Goal: Find specific page/section: Find specific page/section

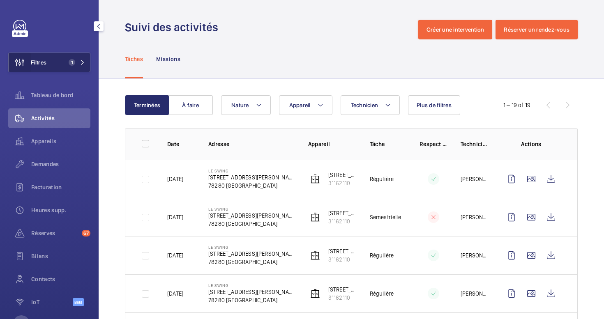
click at [30, 66] on wm-front-icon-button at bounding box center [20, 63] width 22 height 20
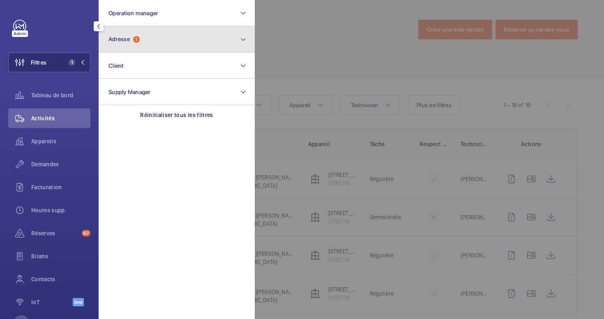
click at [158, 48] on button "Adresse 1" at bounding box center [177, 39] width 156 height 26
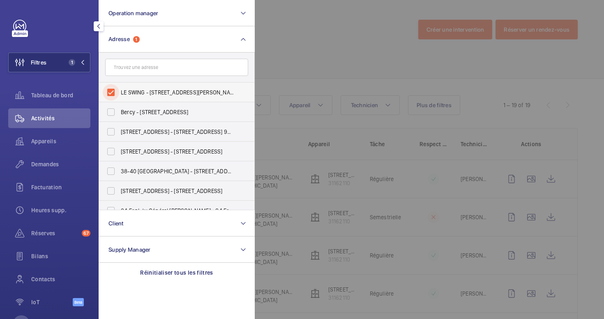
click at [108, 93] on input "LE SWING - [STREET_ADDRESS][PERSON_NAME]" at bounding box center [111, 92] width 16 height 16
checkbox input "false"
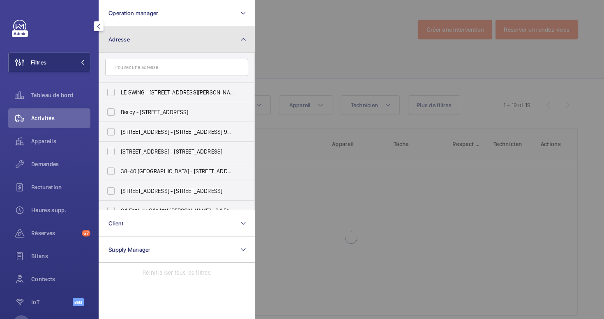
click at [159, 39] on button "Adresse" at bounding box center [177, 39] width 156 height 26
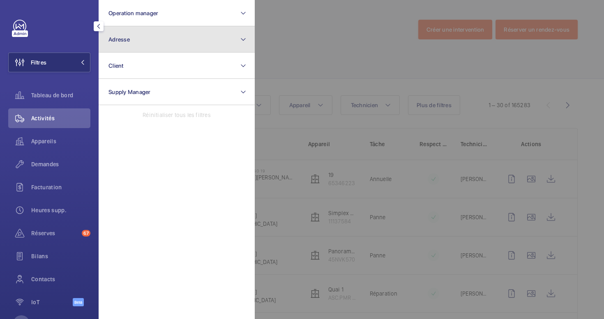
click at [169, 42] on button "Adresse" at bounding box center [177, 39] width 156 height 26
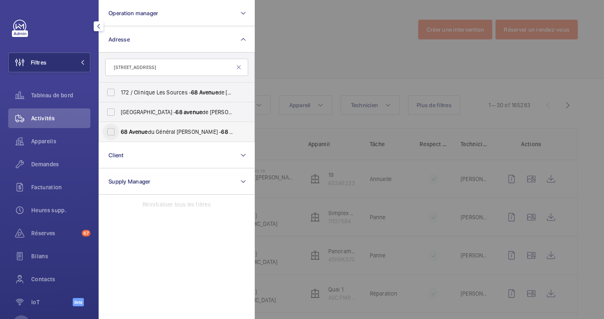
type input "[STREET_ADDRESS]"
click at [109, 133] on input "[STREET_ADDRESS][GEOGRAPHIC_DATA][PERSON_NAME][STREET_ADDRESS][PERSON_NAME]" at bounding box center [111, 132] width 16 height 16
checkbox input "true"
click at [264, 63] on div at bounding box center [557, 159] width 604 height 319
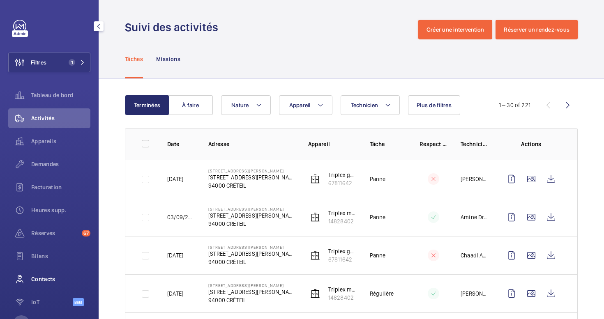
click at [40, 284] on div "Contacts" at bounding box center [49, 279] width 82 height 20
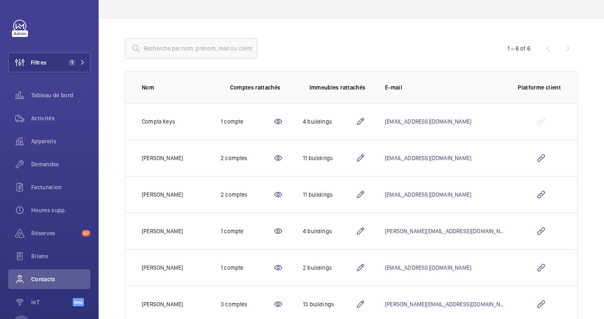
scroll to position [85, 0]
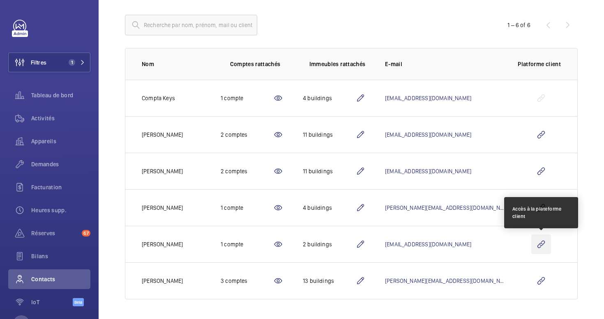
click at [543, 244] on wm-front-icon-button at bounding box center [541, 244] width 20 height 20
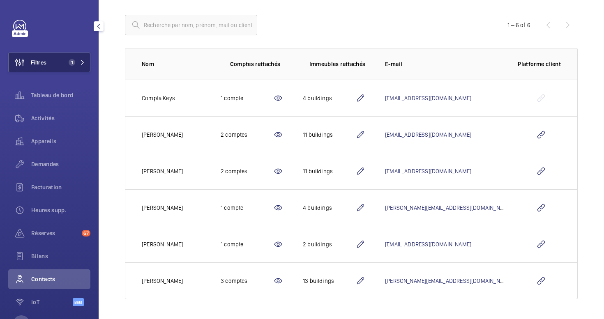
click at [51, 64] on button "Filtres 1" at bounding box center [49, 63] width 82 height 20
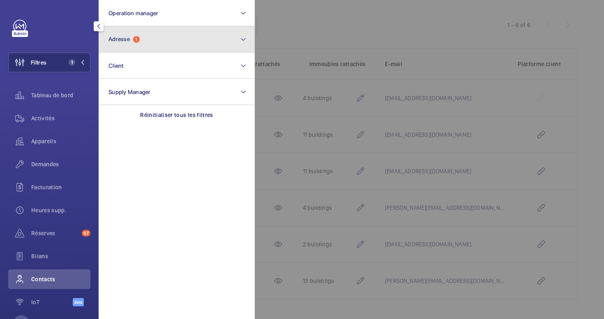
click at [142, 41] on button "Adresse 1" at bounding box center [177, 39] width 156 height 26
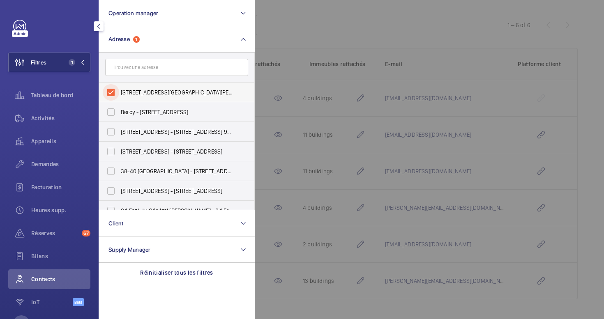
click at [112, 90] on input "[STREET_ADDRESS][GEOGRAPHIC_DATA][PERSON_NAME][STREET_ADDRESS][PERSON_NAME]" at bounding box center [111, 92] width 16 height 16
checkbox input "false"
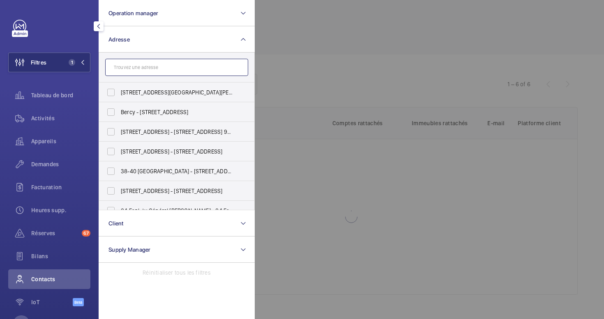
click at [125, 67] on input "text" at bounding box center [176, 67] width 143 height 17
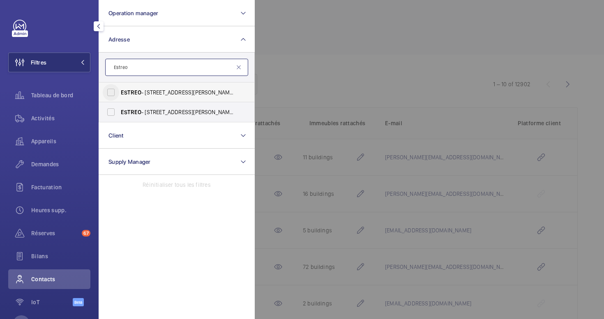
type input "Estreo"
click at [109, 91] on input "ESTREO - [STREET_ADDRESS][PERSON_NAME]" at bounding box center [111, 92] width 16 height 16
checkbox input "true"
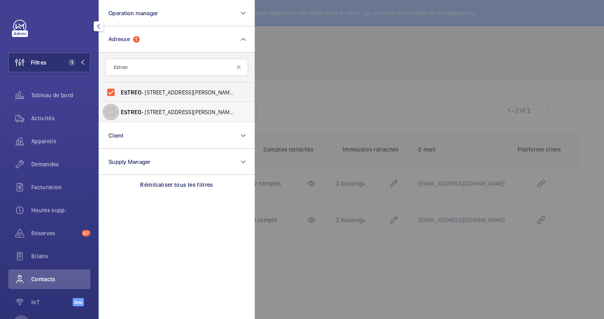
click at [109, 113] on input "ESTREO - [STREET_ADDRESS][PERSON_NAME]" at bounding box center [111, 112] width 16 height 16
checkbox input "true"
click at [307, 71] on div at bounding box center [557, 159] width 604 height 319
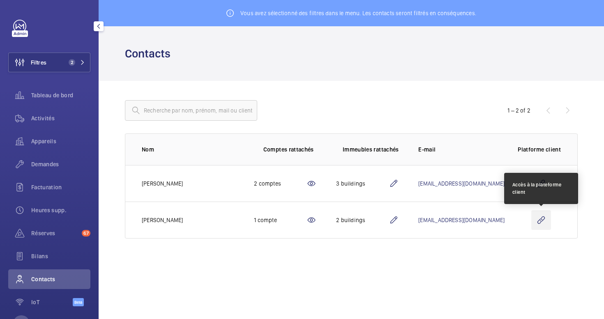
click at [543, 221] on wm-front-icon-button at bounding box center [541, 220] width 20 height 20
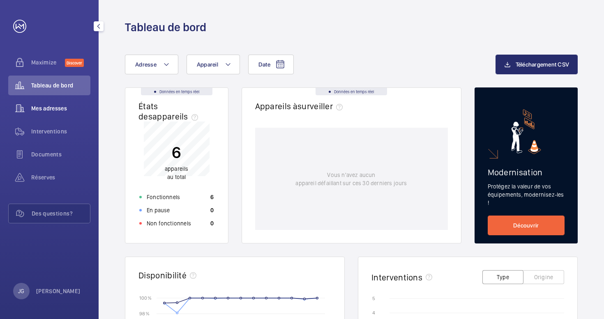
click at [62, 112] on span "Mes adresses" at bounding box center [60, 108] width 59 height 8
